Goal: Book appointment/travel/reservation

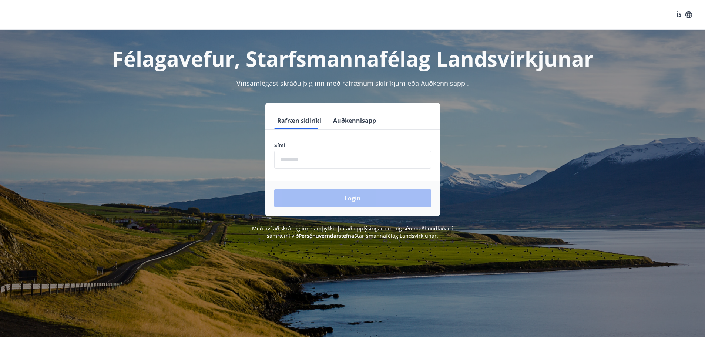
drag, startPoint x: 322, startPoint y: 162, endPoint x: 351, endPoint y: 166, distance: 29.9
click at [322, 161] on input "phone" at bounding box center [352, 160] width 157 height 18
type input "********"
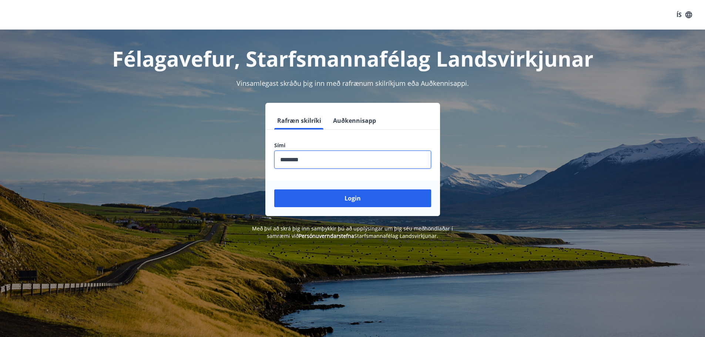
click at [374, 198] on button "Login" at bounding box center [352, 198] width 157 height 18
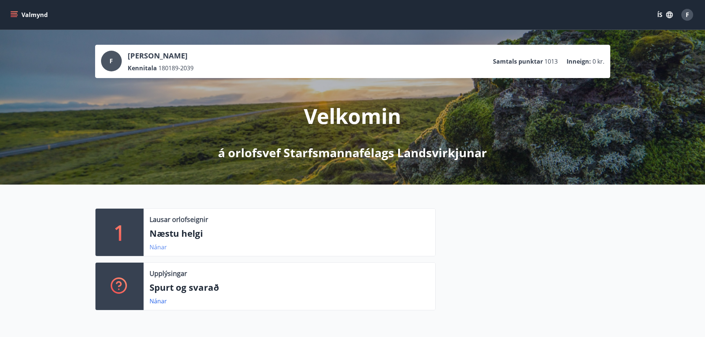
click at [159, 246] on link "Nánar" at bounding box center [157, 247] width 17 height 8
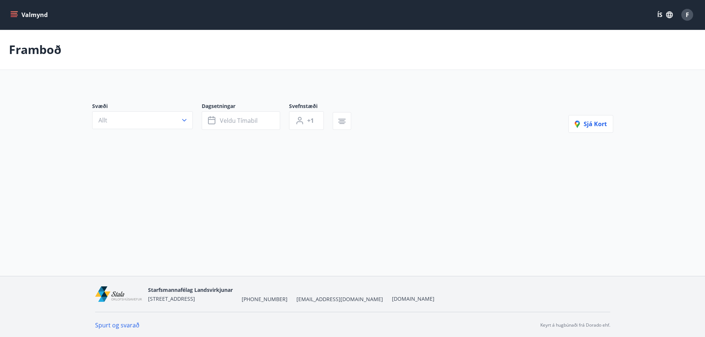
type input "*"
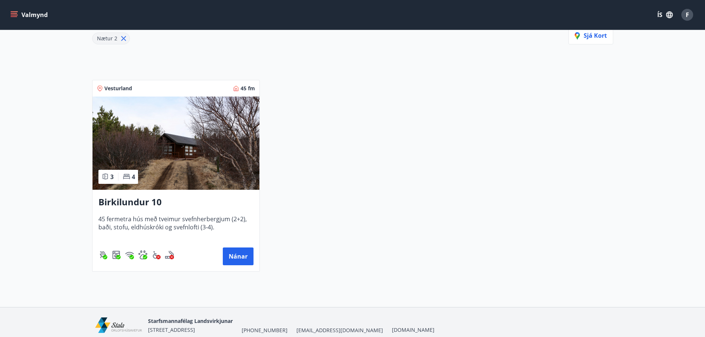
scroll to position [111, 0]
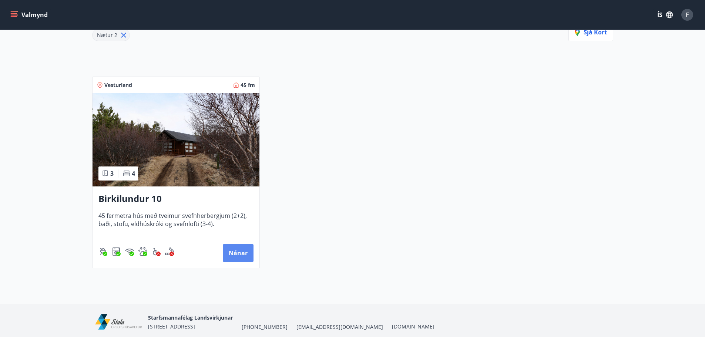
click at [242, 255] on button "Nánar" at bounding box center [238, 253] width 31 height 18
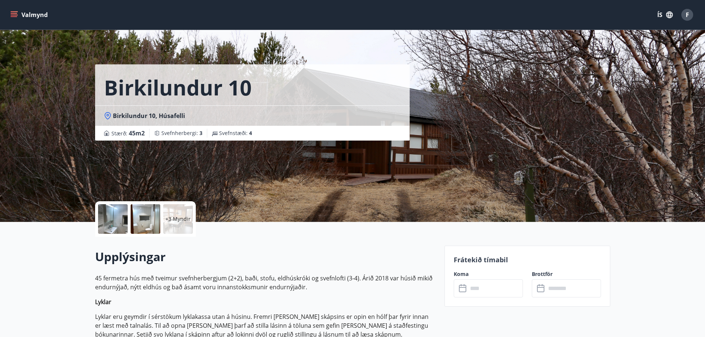
click at [119, 224] on div at bounding box center [113, 219] width 30 height 30
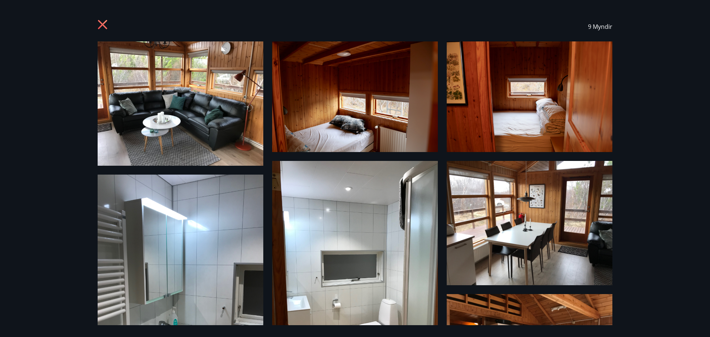
click at [101, 23] on icon at bounding box center [102, 24] width 9 height 9
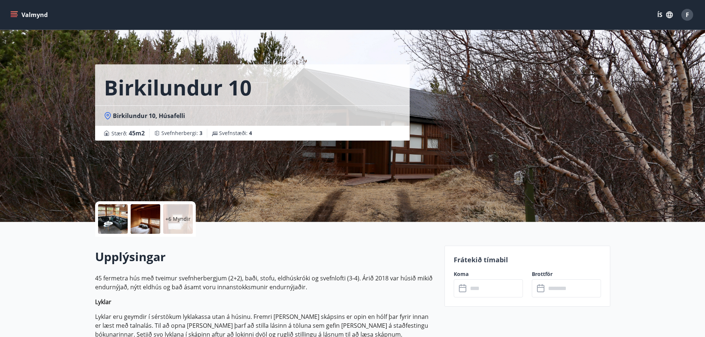
click at [476, 290] on input "text" at bounding box center [495, 288] width 55 height 18
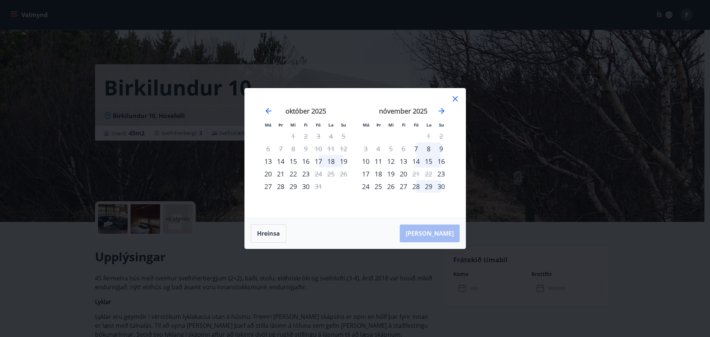
click at [458, 100] on icon at bounding box center [455, 98] width 9 height 9
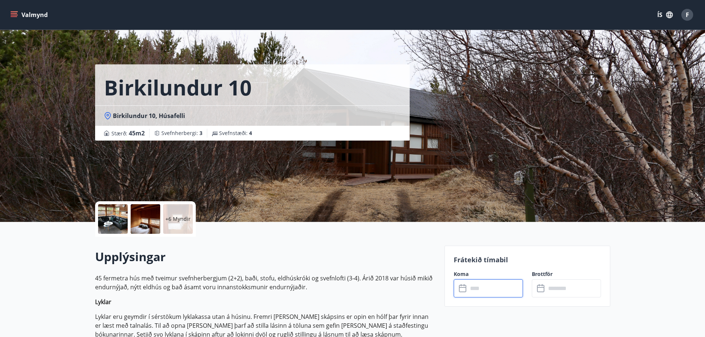
click at [18, 13] on button "Valmynd" at bounding box center [30, 14] width 42 height 13
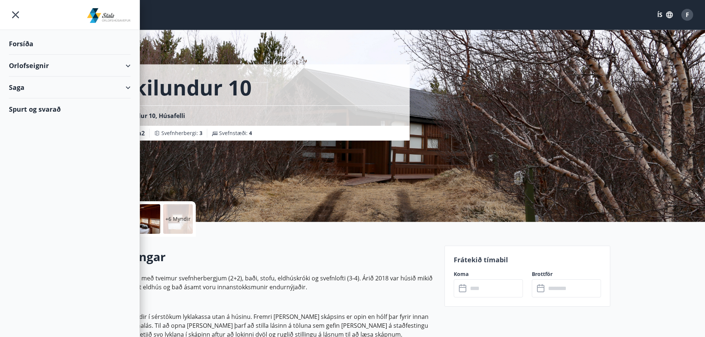
click at [46, 65] on div "Orlofseignir" at bounding box center [70, 66] width 122 height 22
click at [37, 98] on div "Bókunardagatal" at bounding box center [70, 100] width 110 height 16
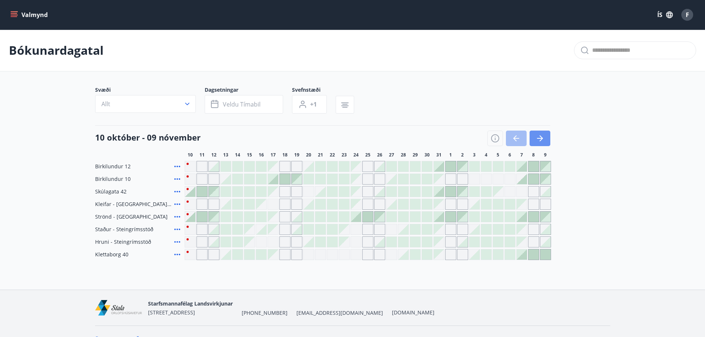
drag, startPoint x: 546, startPoint y: 137, endPoint x: 577, endPoint y: 201, distance: 71.3
click at [547, 137] on button "button" at bounding box center [540, 139] width 21 height 16
